Goal: Task Accomplishment & Management: Use online tool/utility

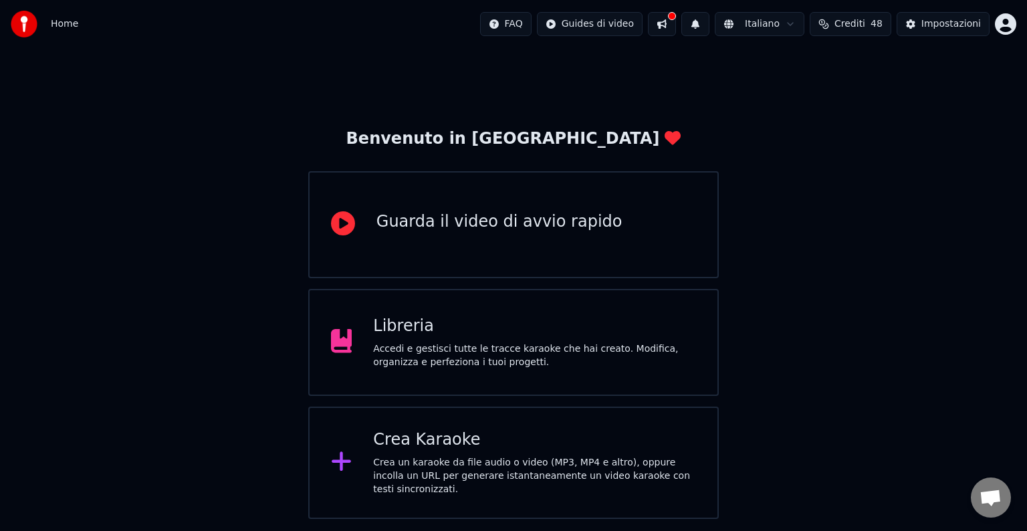
click at [629, 326] on div "Libreria" at bounding box center [534, 326] width 323 height 21
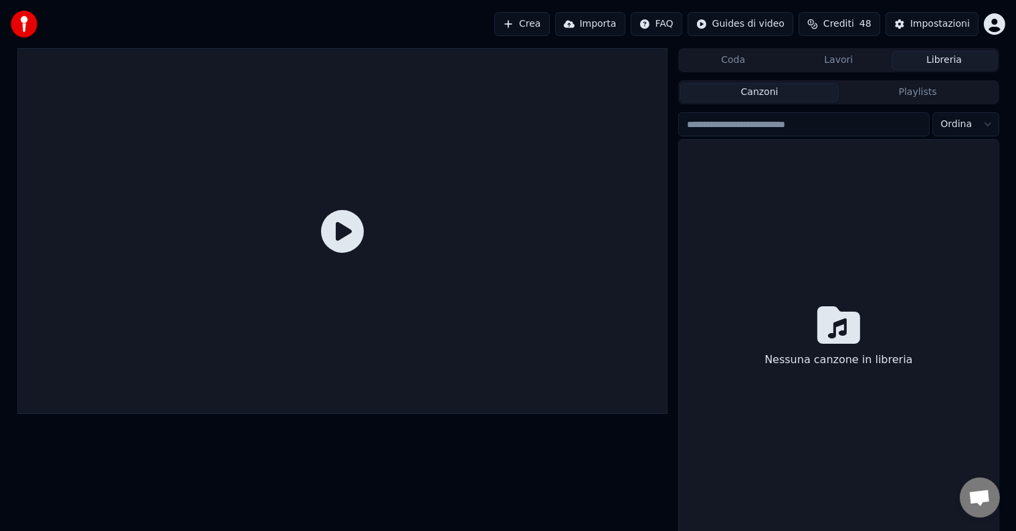
click at [629, 326] on div at bounding box center [342, 231] width 651 height 366
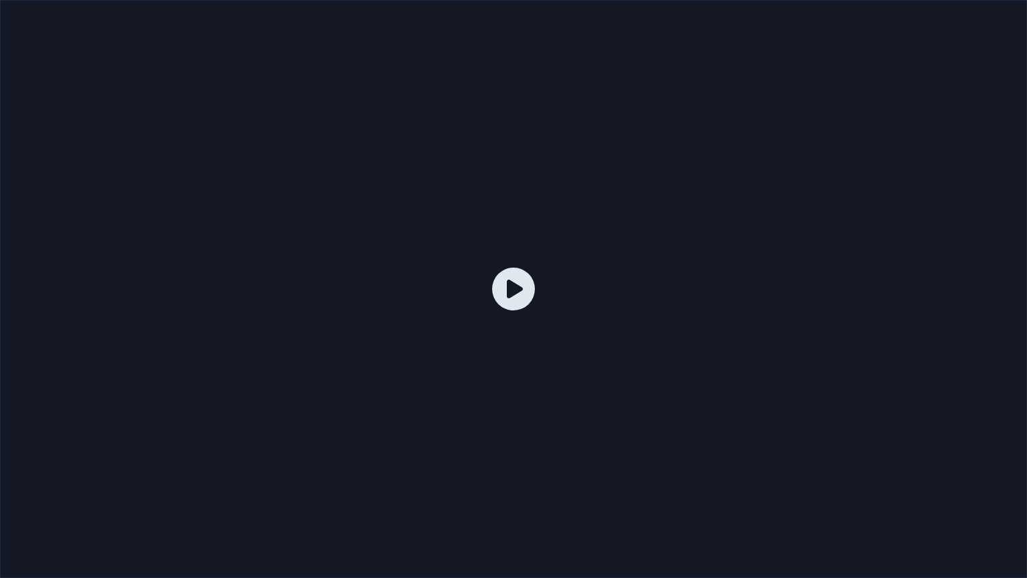
click at [980, 7] on div at bounding box center [513, 289] width 1027 height 578
click at [519, 292] on icon at bounding box center [513, 289] width 43 height 43
click at [519, 289] on icon at bounding box center [513, 289] width 43 height 43
click at [997, 1] on div at bounding box center [513, 289] width 1027 height 578
click at [998, 0] on div at bounding box center [513, 289] width 1027 height 578
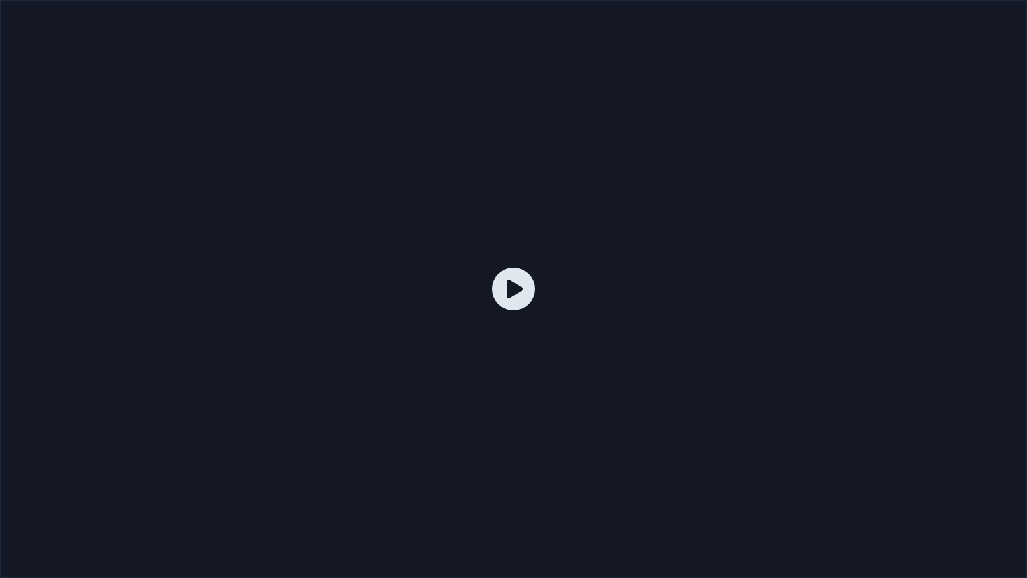
drag, startPoint x: 1002, startPoint y: 0, endPoint x: 975, endPoint y: 60, distance: 66.1
click at [1001, 3] on div at bounding box center [513, 289] width 1027 height 578
click at [511, 287] on icon at bounding box center [513, 289] width 43 height 43
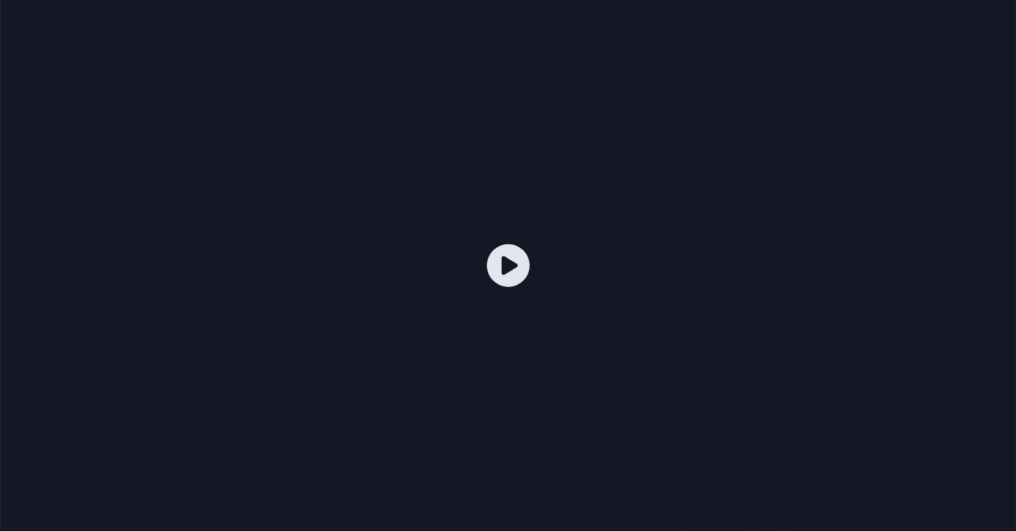
click at [980, 385] on icon "button" at bounding box center [986, 388] width 13 height 11
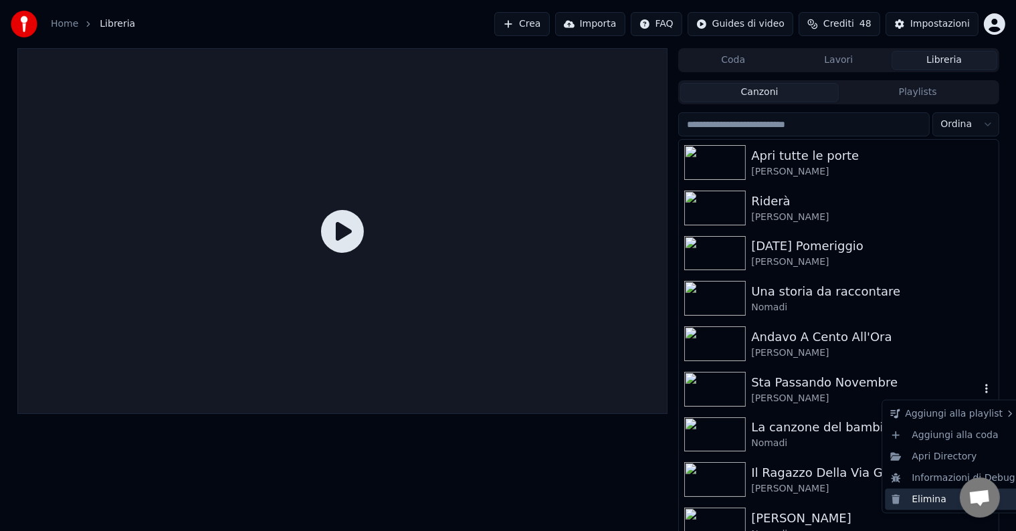
click at [914, 506] on div "Elimina" at bounding box center [953, 499] width 136 height 21
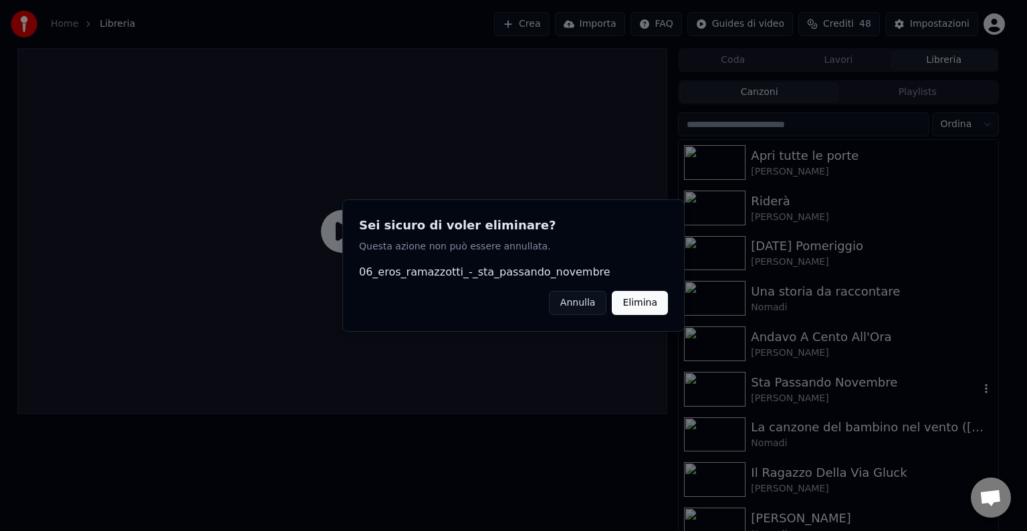
click at [632, 296] on button "Elimina" at bounding box center [640, 303] width 56 height 24
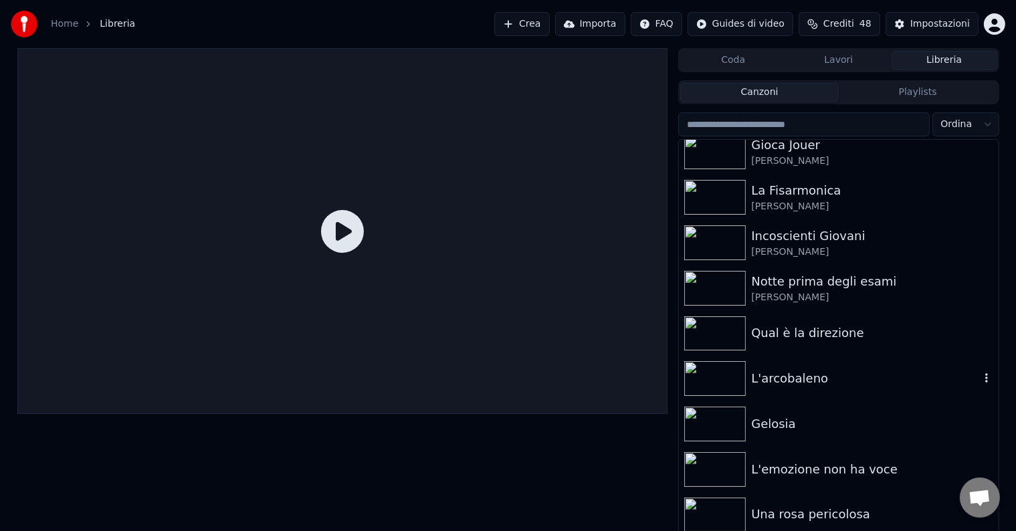
scroll to position [6, 0]
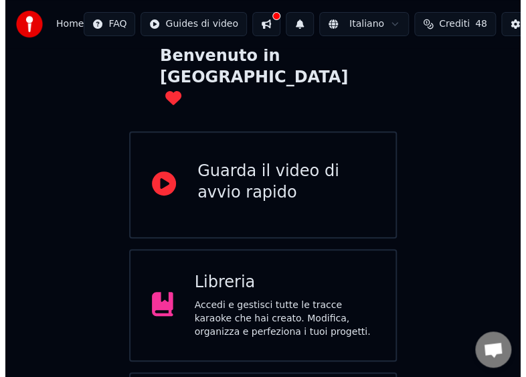
scroll to position [160, 0]
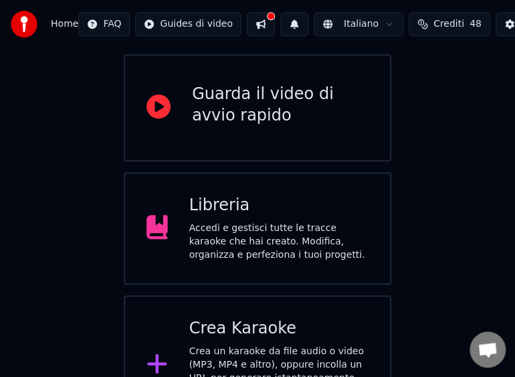
click at [234, 318] on div "Crea Karaoke" at bounding box center [279, 328] width 180 height 21
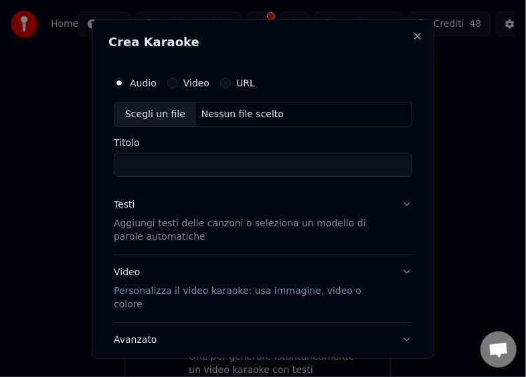
click at [138, 113] on div "Scegli un file" at bounding box center [155, 114] width 82 height 24
type input "**********"
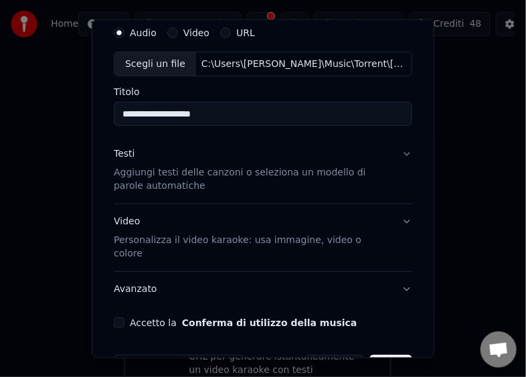
scroll to position [78, 0]
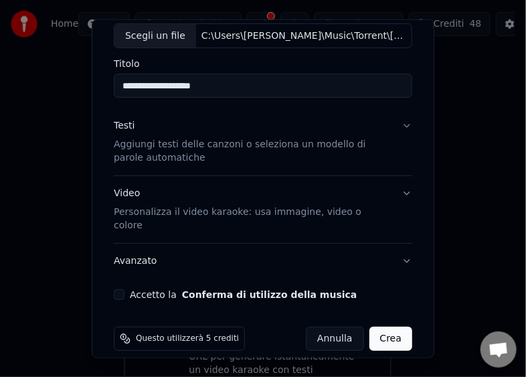
click at [120, 289] on button "Accetto la Conferma di utilizzo della musica" at bounding box center [119, 294] width 11 height 11
click at [371, 326] on button "Crea" at bounding box center [390, 338] width 43 height 24
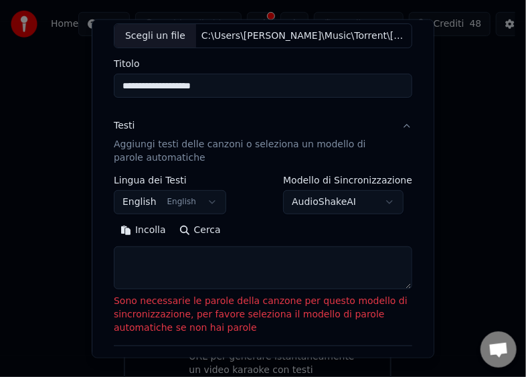
click at [153, 228] on button "Incolla" at bounding box center [143, 229] width 59 height 21
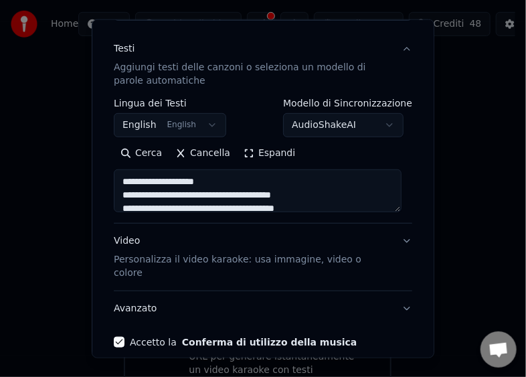
scroll to position [203, 0]
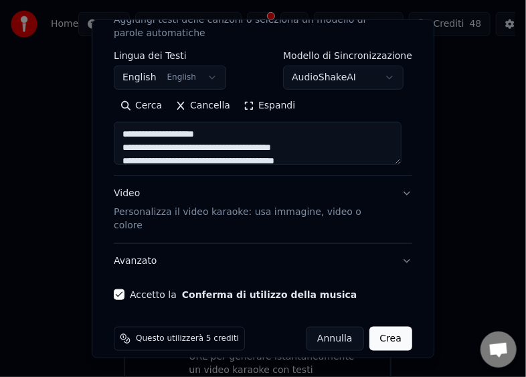
type textarea "**********"
click at [394, 326] on button "Crea" at bounding box center [390, 338] width 43 height 24
select select "**"
type textarea "**********"
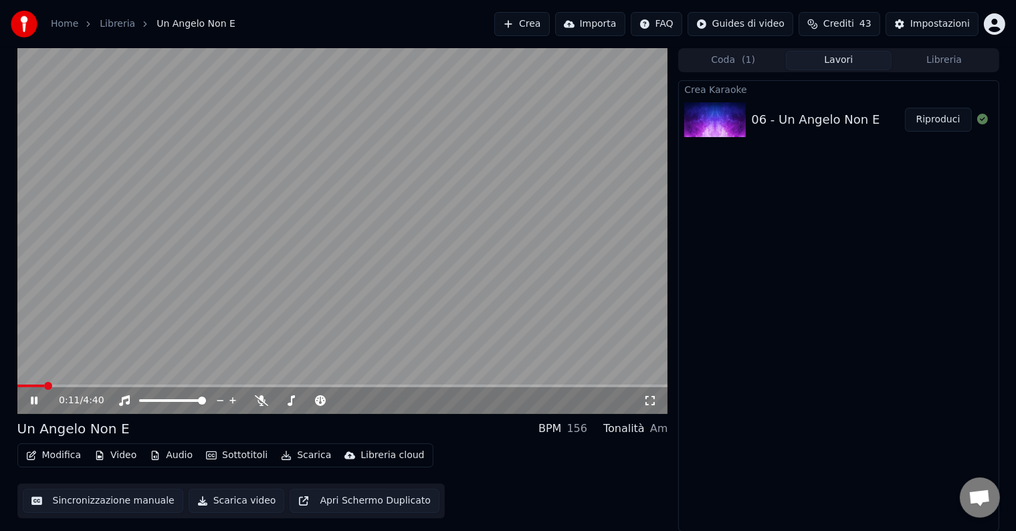
click at [222, 498] on button "Scarica video" at bounding box center [237, 501] width 96 height 24
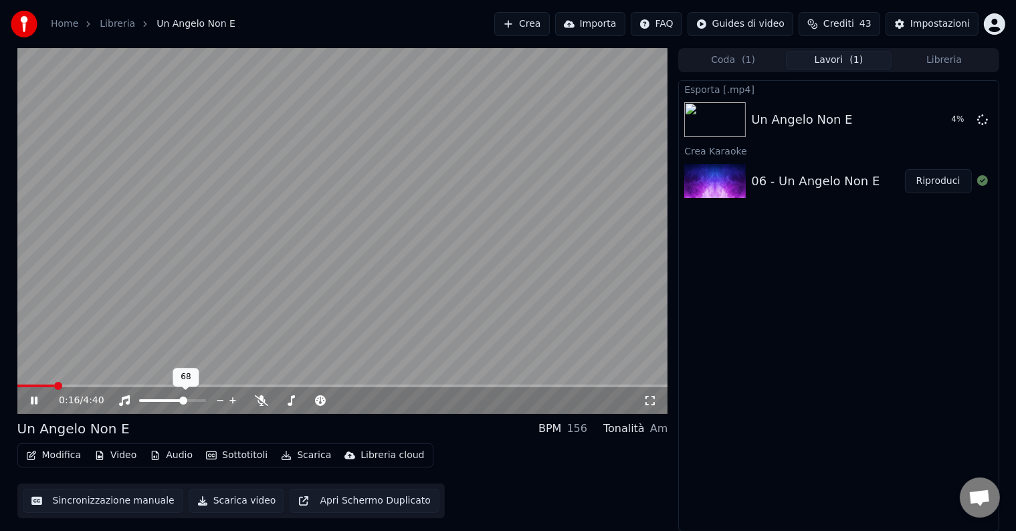
click at [185, 404] on span at bounding box center [183, 401] width 8 height 8
